Goal: Task Accomplishment & Management: Manage account settings

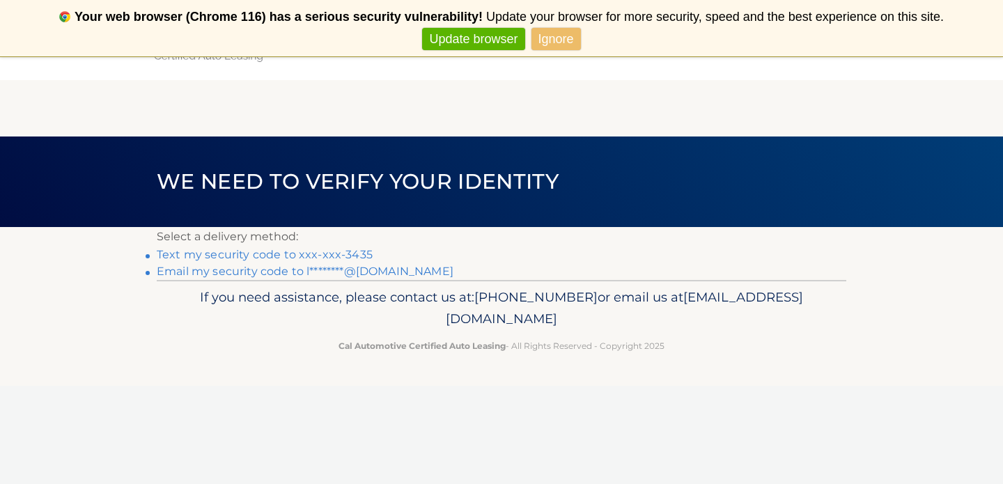
click at [359, 252] on link "Text my security code to xxx-xxx-3435" at bounding box center [265, 254] width 216 height 13
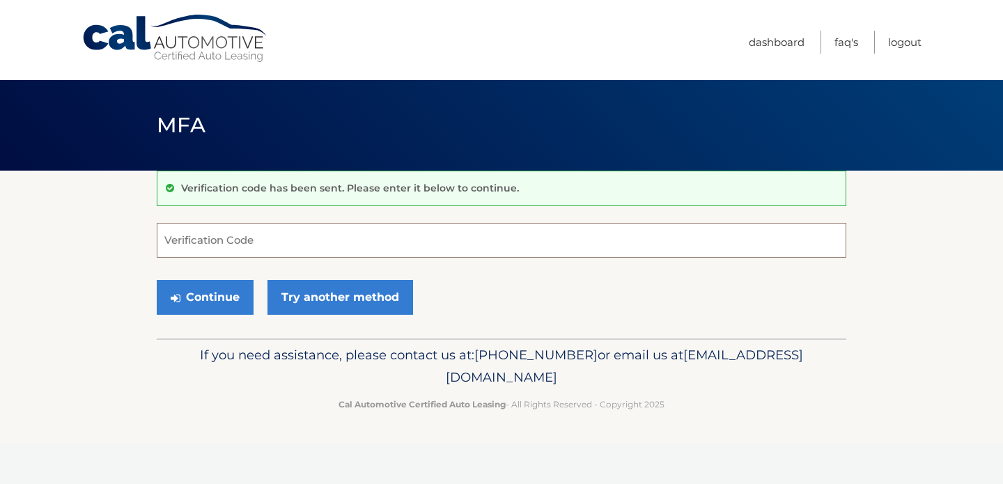
click at [341, 237] on input "Verification Code" at bounding box center [502, 240] width 690 height 35
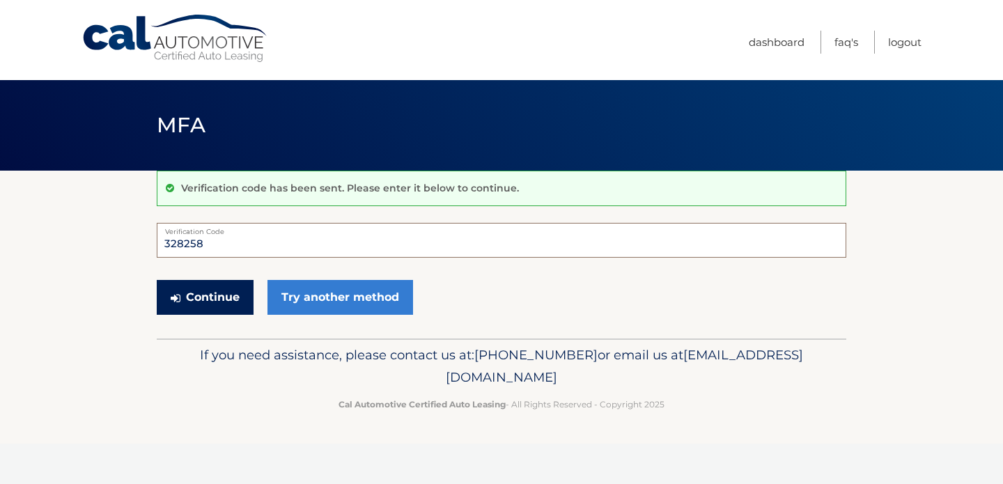
type input "328258"
click at [216, 287] on button "Continue" at bounding box center [205, 297] width 97 height 35
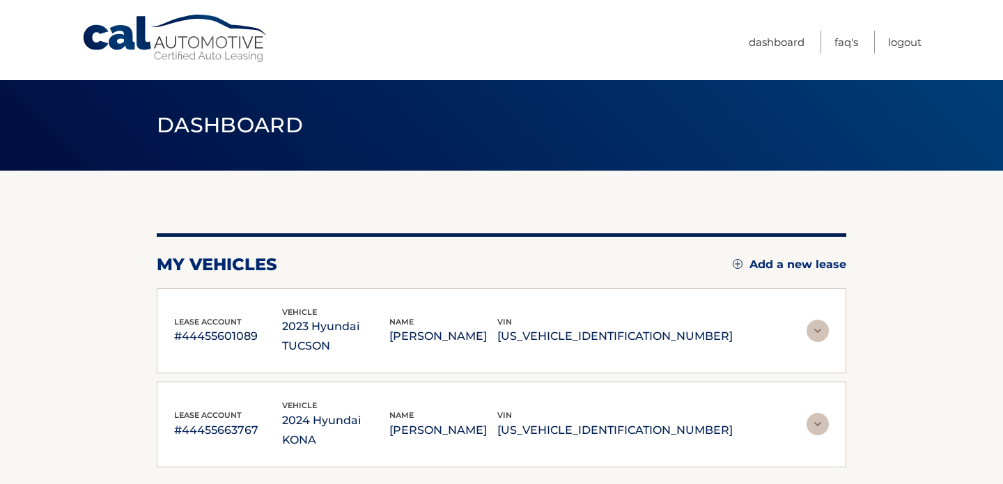
click at [817, 322] on img at bounding box center [818, 331] width 22 height 22
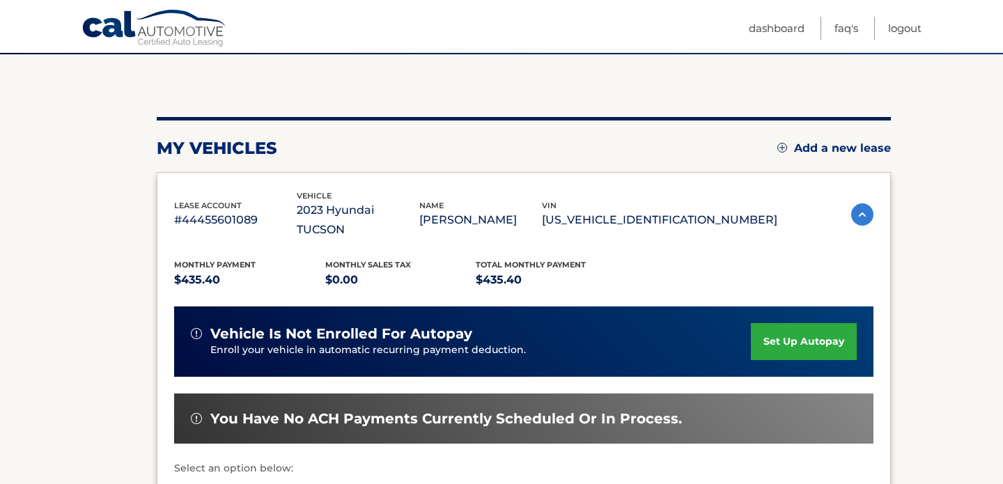
scroll to position [118, 0]
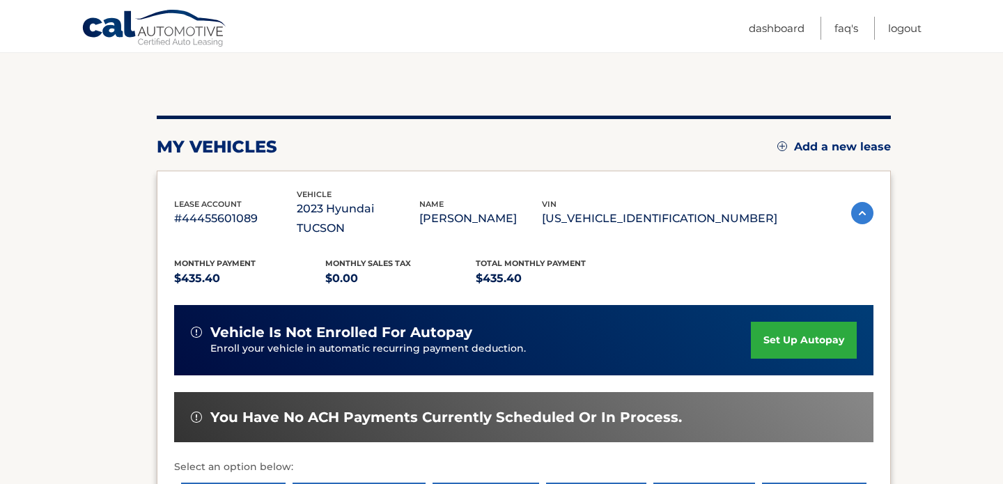
click at [794, 322] on link "set up autopay" at bounding box center [804, 340] width 106 height 37
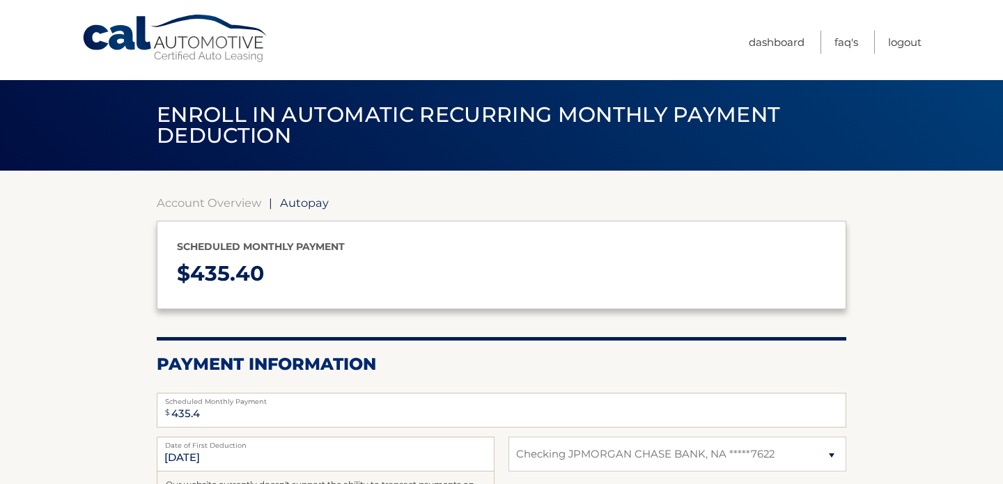
select select "NmNjZDUxNjQtZDRjMi00NDY0LWFlMDctNmFiMmE2OTU5ZjEz"
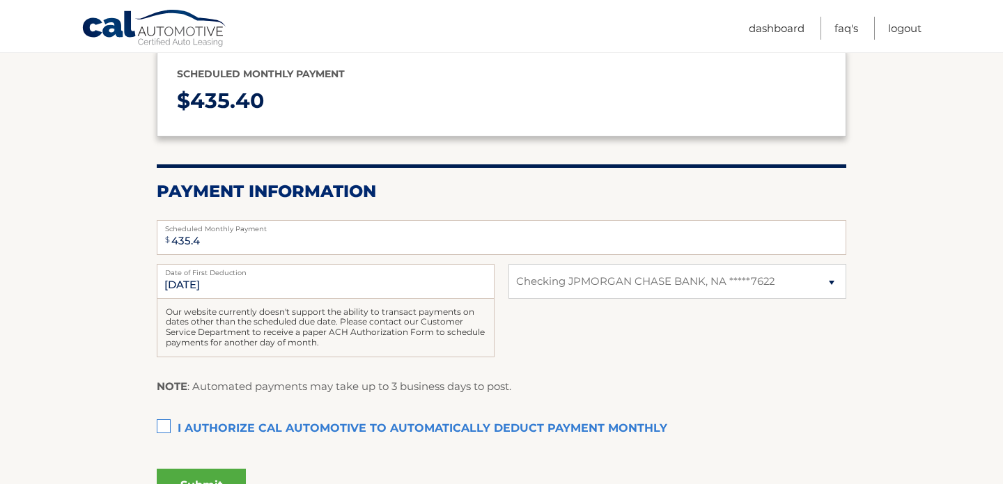
scroll to position [179, 0]
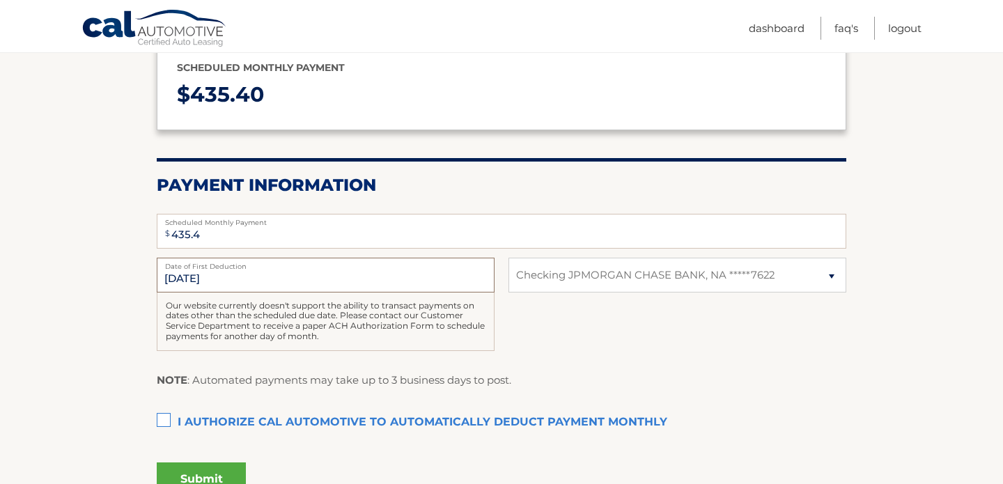
click at [222, 279] on input "[DATE]" at bounding box center [326, 275] width 338 height 35
click at [188, 279] on input "[DATE]" at bounding box center [326, 275] width 338 height 35
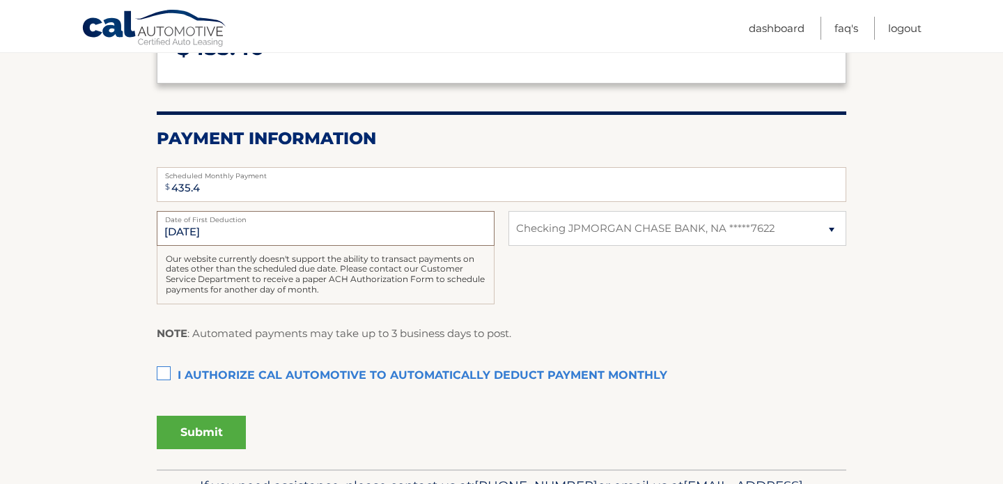
scroll to position [244, 0]
